Goal: Navigation & Orientation: Find specific page/section

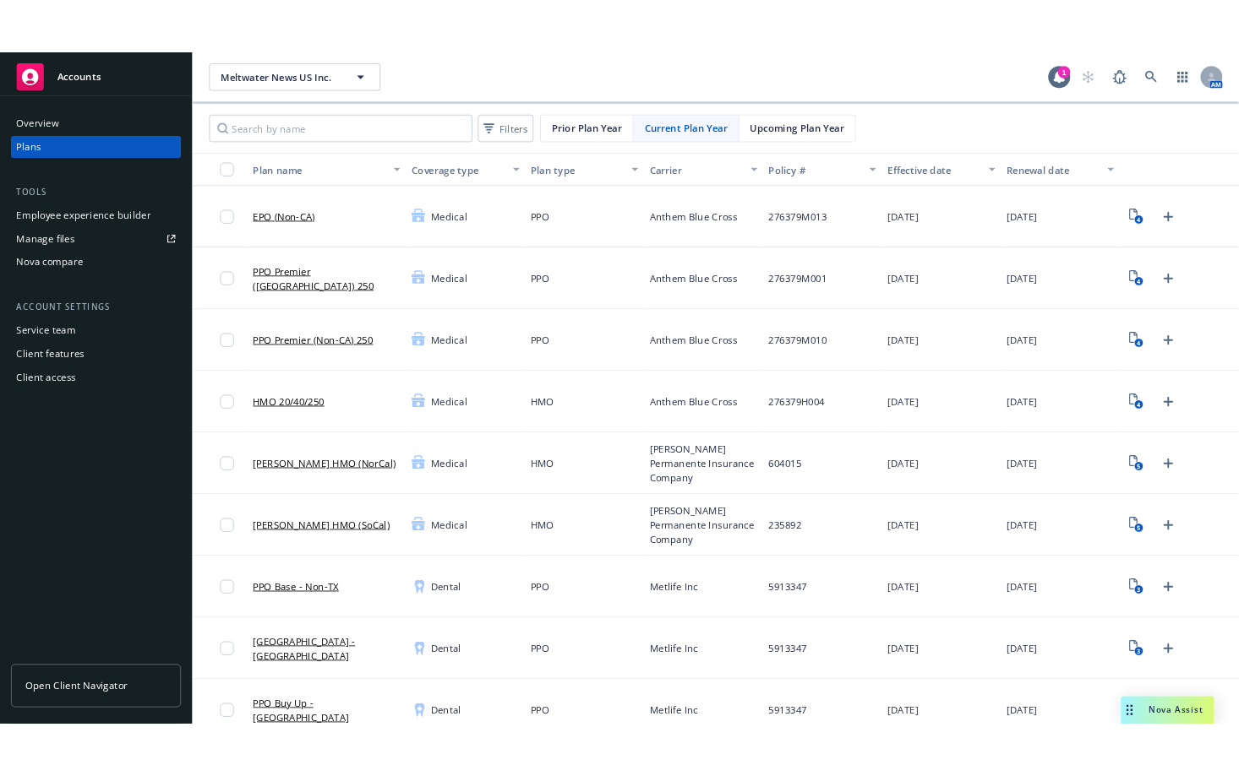
scroll to position [1065, 0]
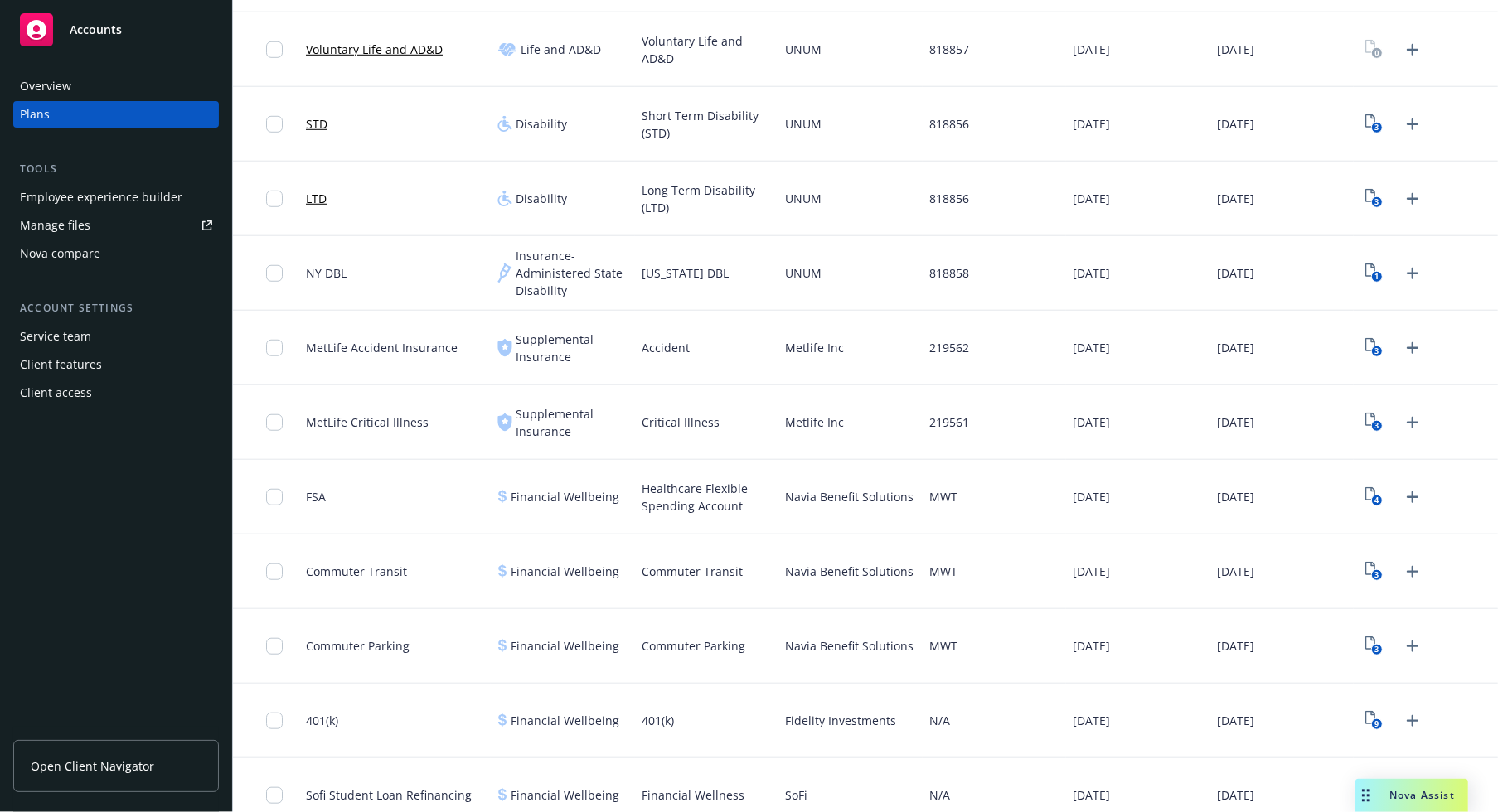
click at [129, 531] on div "Overview Plans Tools Employee experience builder Manage files Nova compare Acco…" at bounding box center [116, 432] width 232 height 759
